Goal: Use online tool/utility: Use online tool/utility

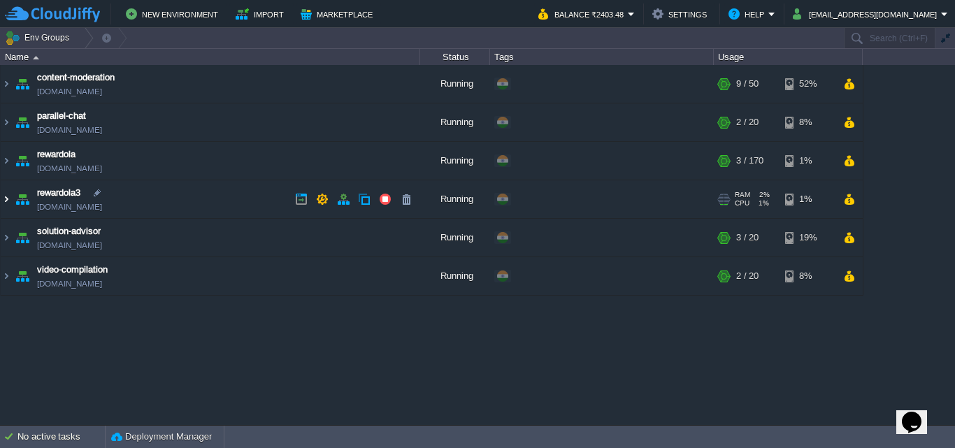
click at [2, 191] on img at bounding box center [6, 199] width 11 height 38
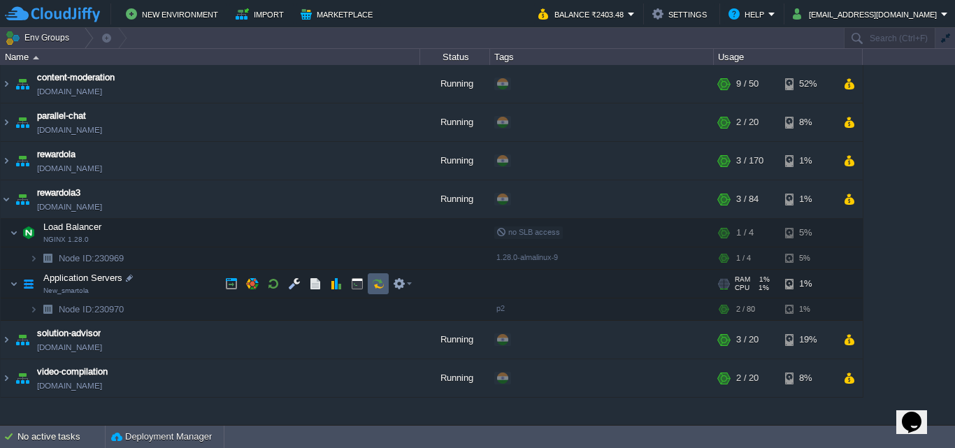
click at [372, 282] on button "button" at bounding box center [378, 283] width 13 height 13
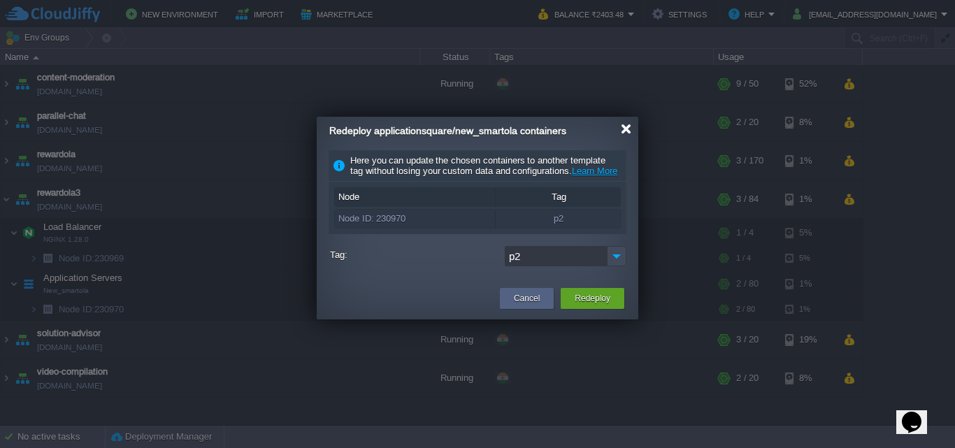
click at [627, 126] on div at bounding box center [626, 129] width 10 height 10
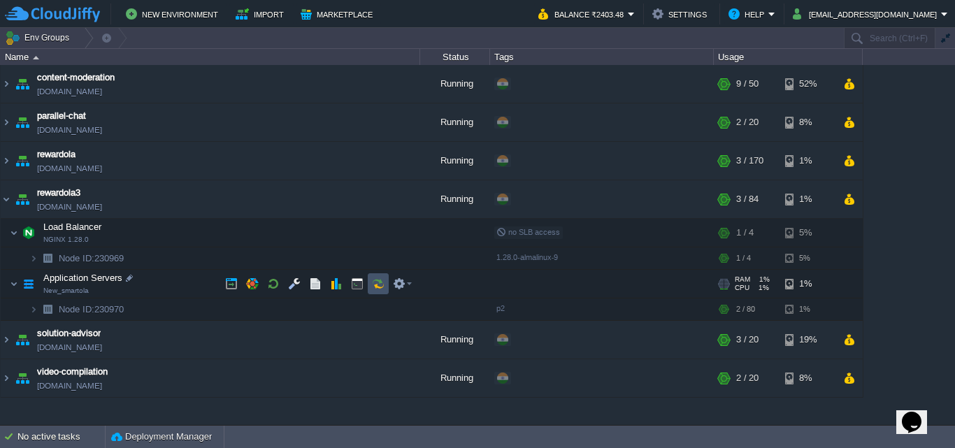
click at [382, 287] on button "button" at bounding box center [378, 283] width 13 height 13
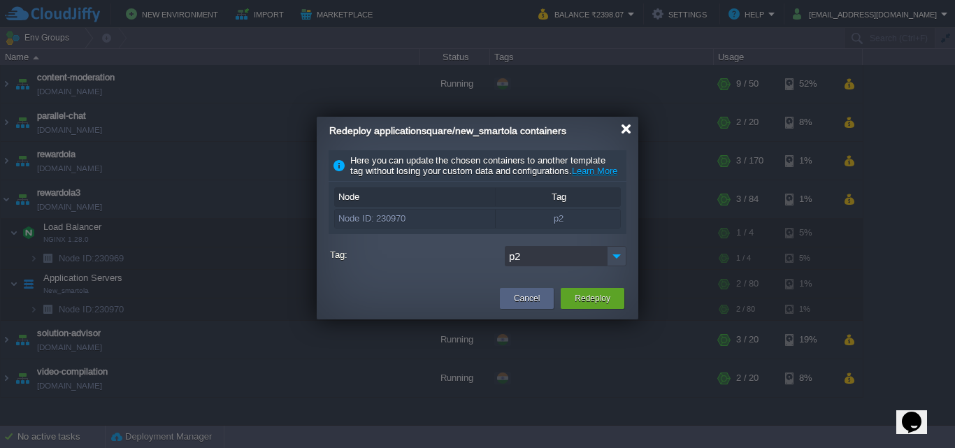
click at [621, 131] on div at bounding box center [626, 129] width 10 height 10
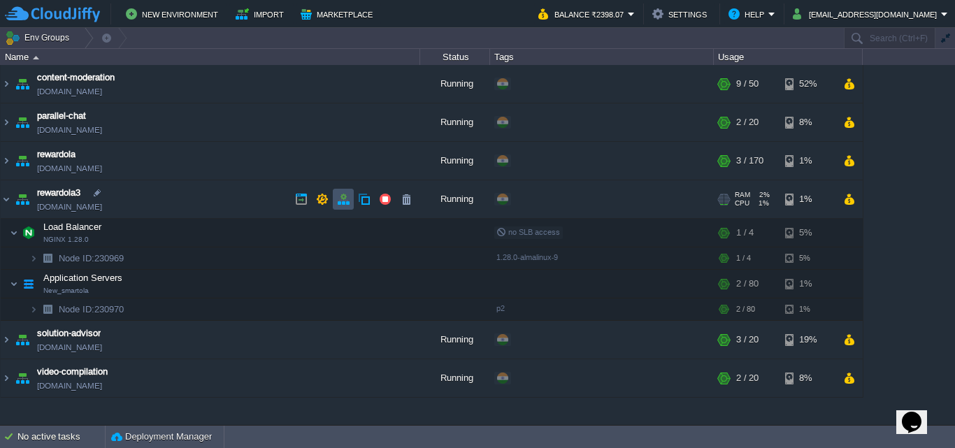
click at [347, 203] on button "button" at bounding box center [343, 199] width 13 height 13
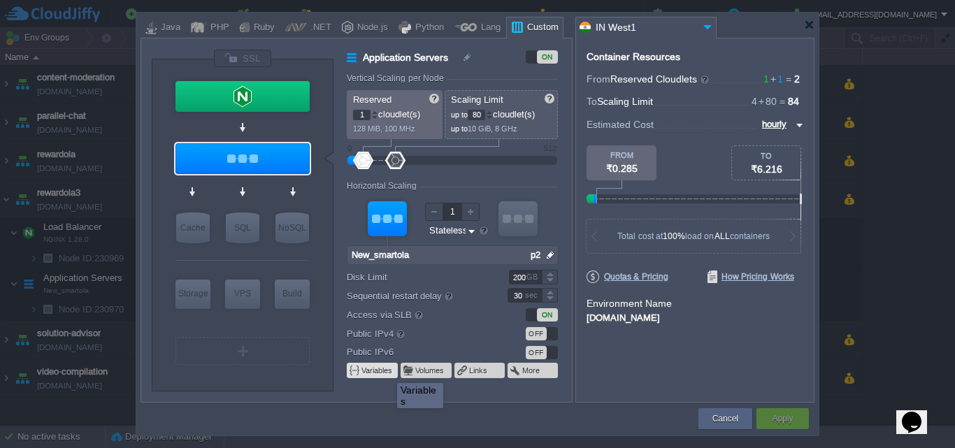
click at [386, 370] on button "Variables" at bounding box center [377, 370] width 32 height 11
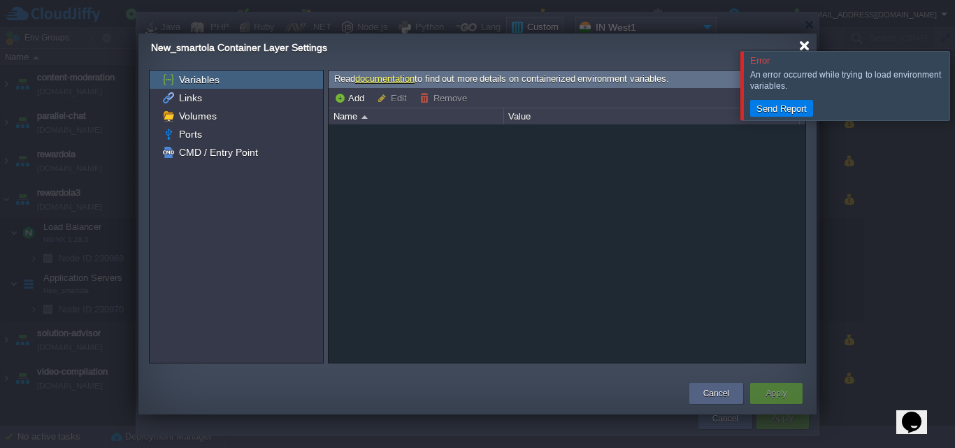
click at [804, 48] on div at bounding box center [804, 46] width 10 height 10
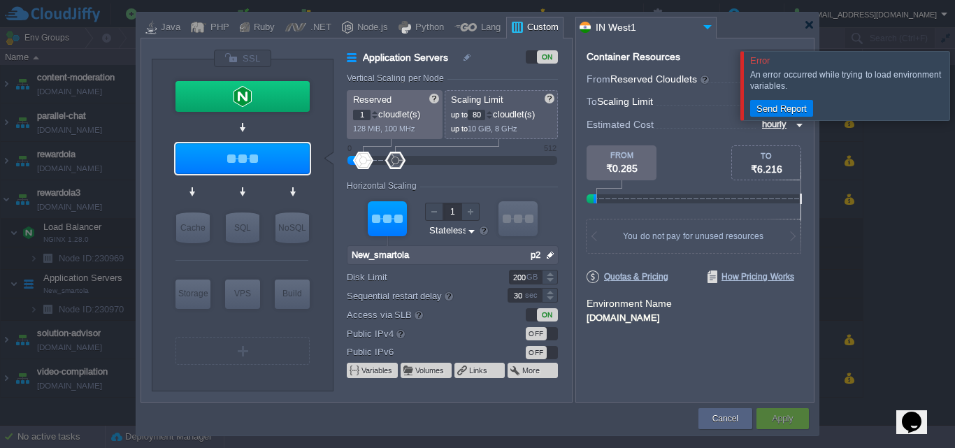
click at [379, 382] on form "Vertical Scaling per Node Reserved 1 cloudlet(s) 128 MiB, 100 MHz Scaling Limit…" at bounding box center [459, 237] width 224 height 328
click at [382, 377] on td "Variables" at bounding box center [372, 370] width 51 height 15
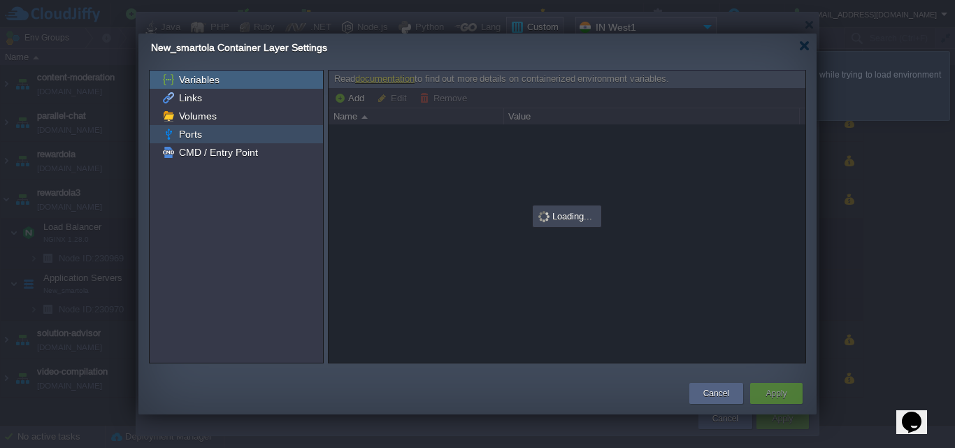
click at [184, 136] on span "Ports" at bounding box center [190, 134] width 28 height 13
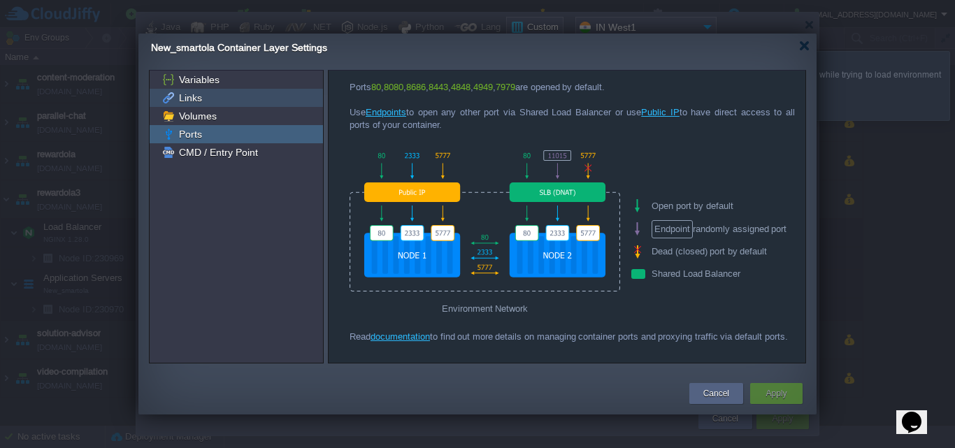
click at [222, 89] on div "Links" at bounding box center [236, 98] width 173 height 18
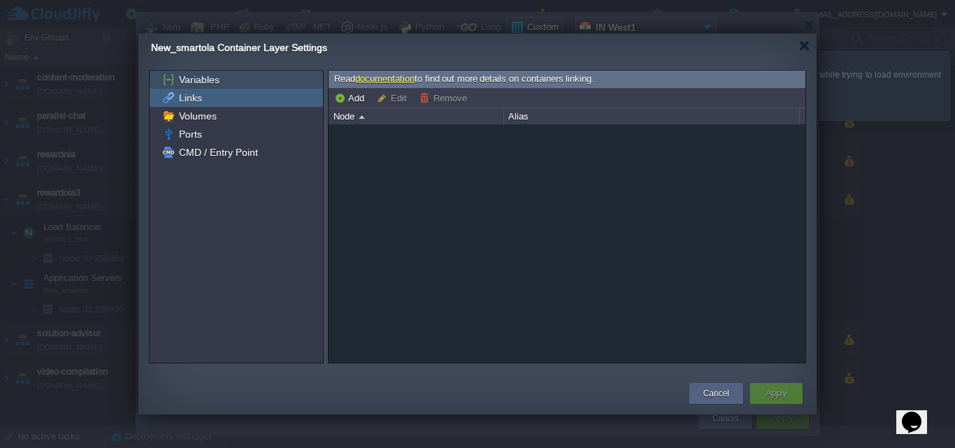
click at [228, 81] on div "Variables" at bounding box center [236, 80] width 173 height 18
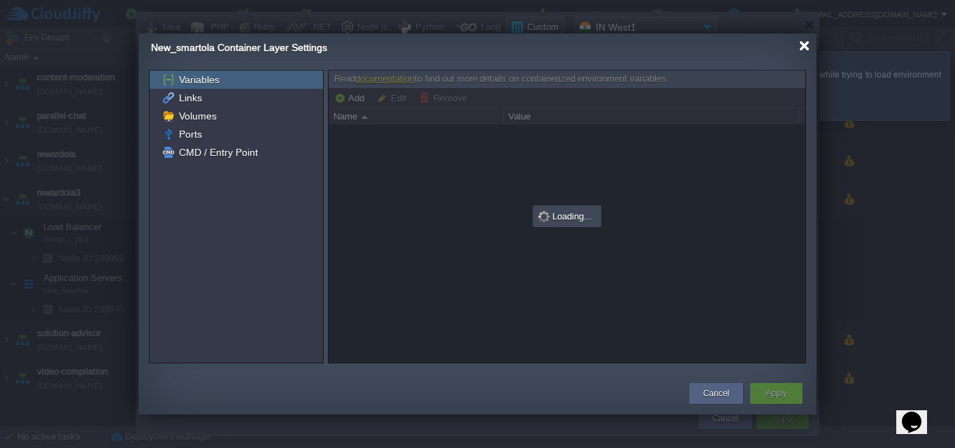
click at [807, 47] on div at bounding box center [804, 46] width 10 height 10
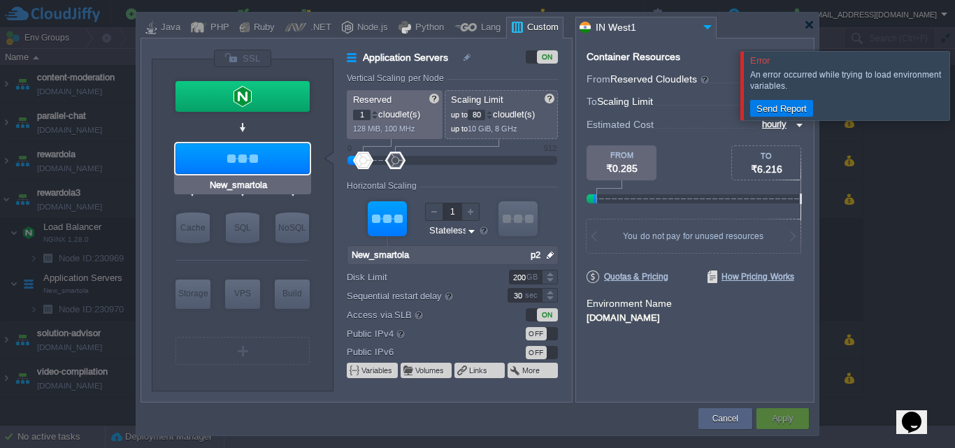
type input "NGINX 1.28.0"
